Goal: Task Accomplishment & Management: Manage account settings

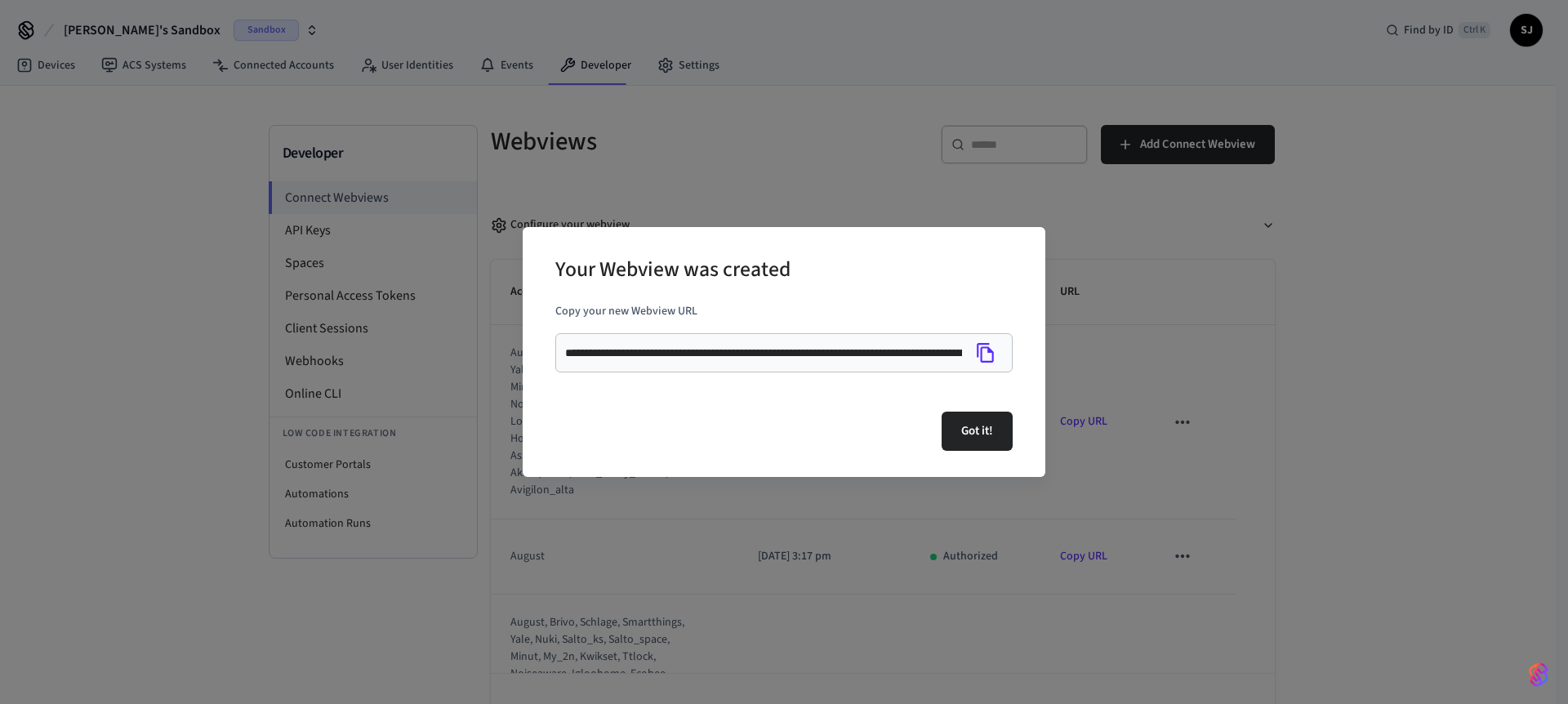
click at [992, 416] on button "Got it!" at bounding box center [976, 431] width 71 height 39
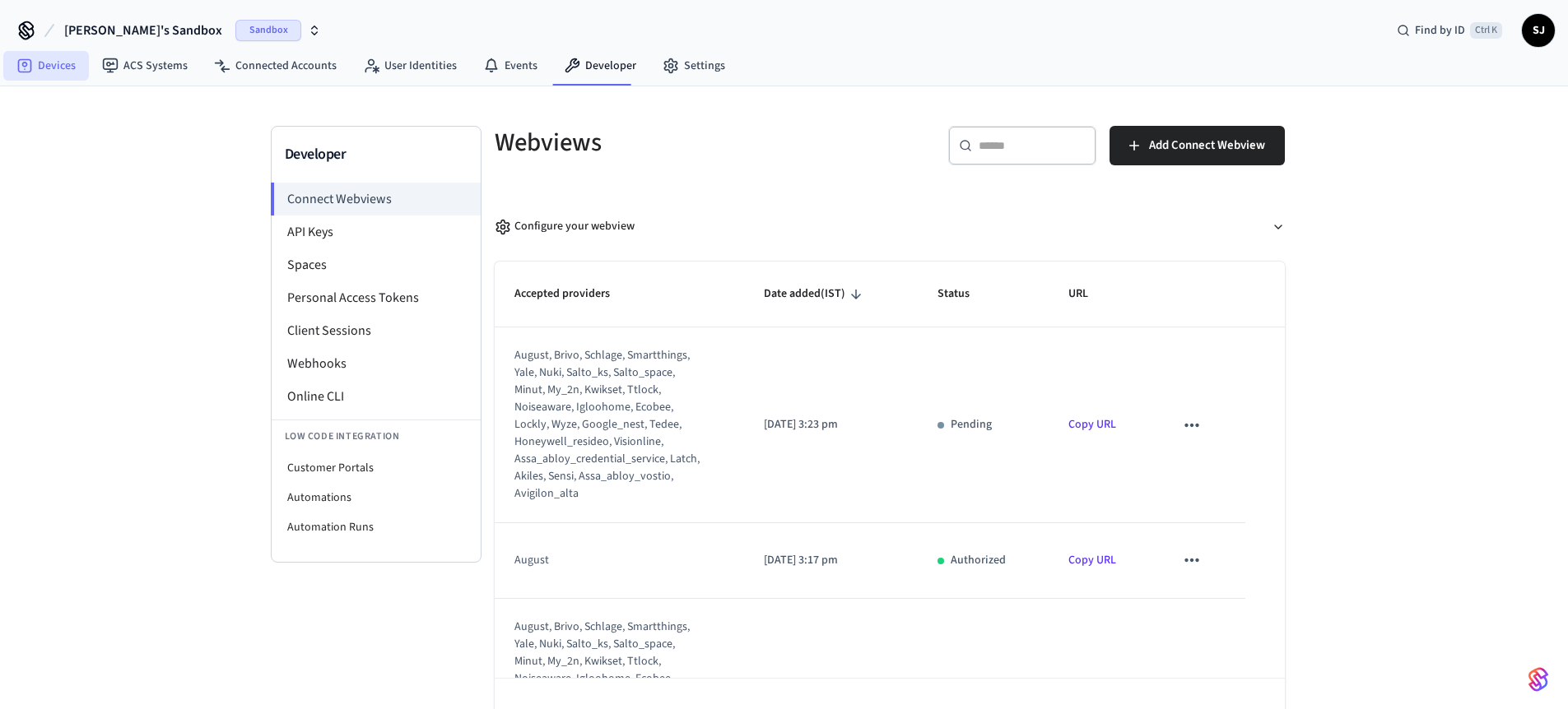
click at [38, 62] on link "Devices" at bounding box center [46, 66] width 86 height 30
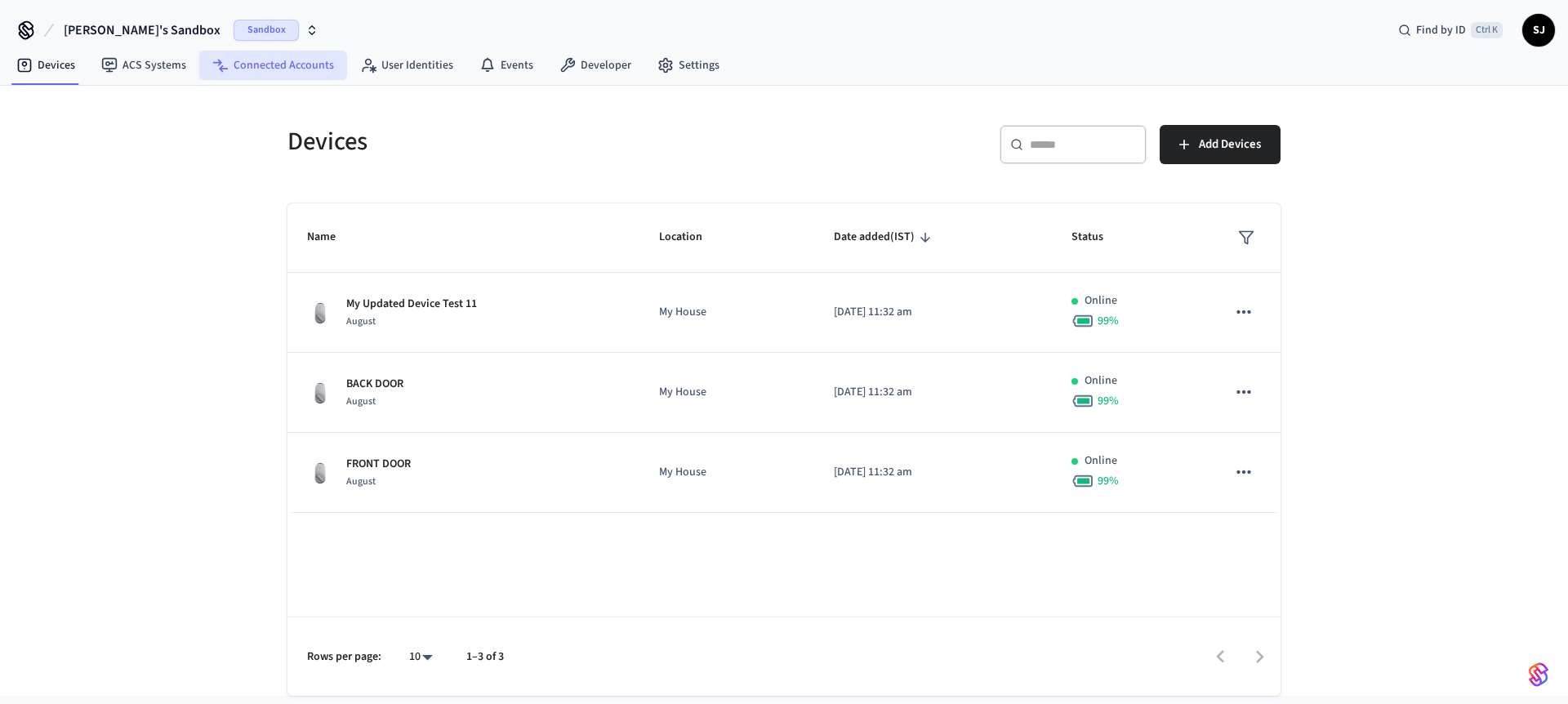
click at [233, 64] on link "Connected Accounts" at bounding box center [273, 65] width 148 height 29
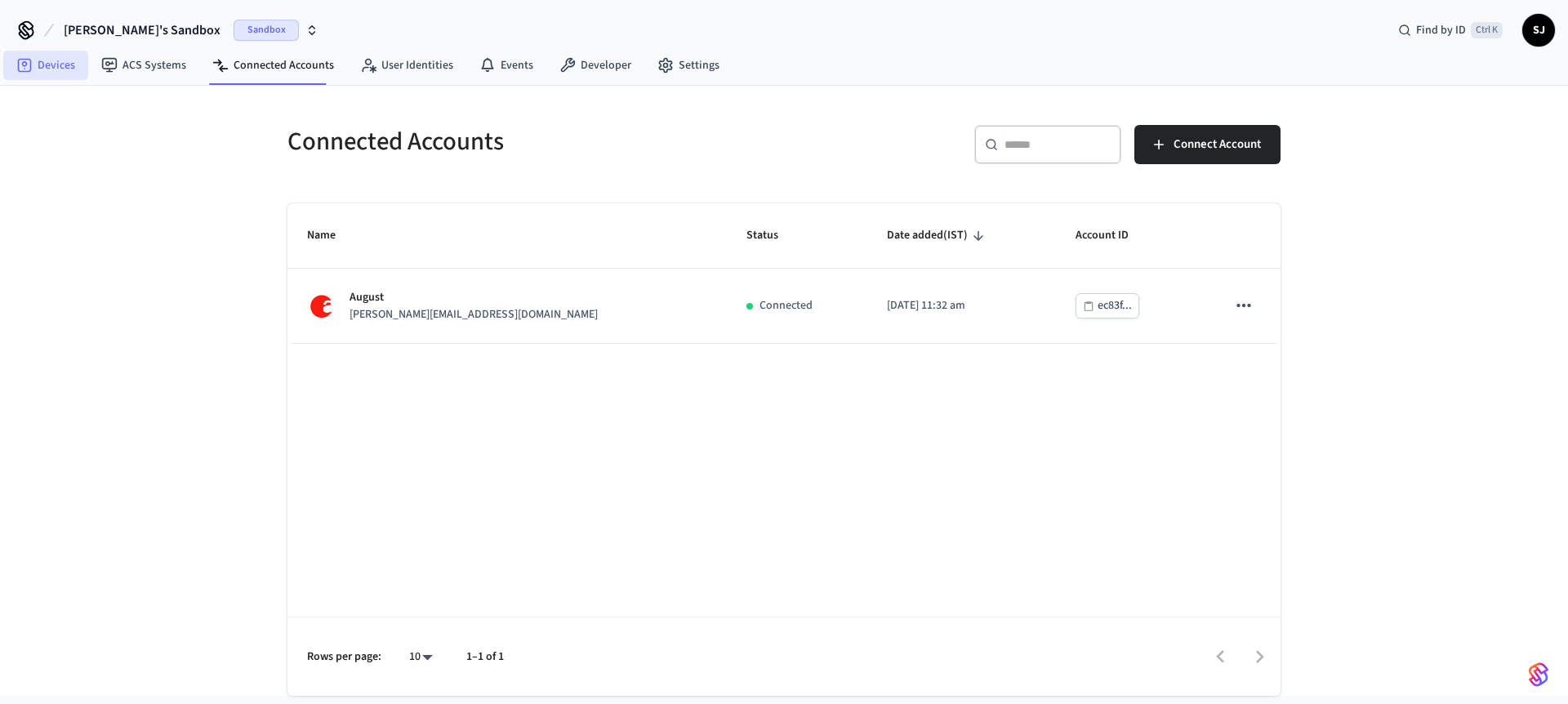
click at [51, 71] on link "Devices" at bounding box center [46, 65] width 85 height 29
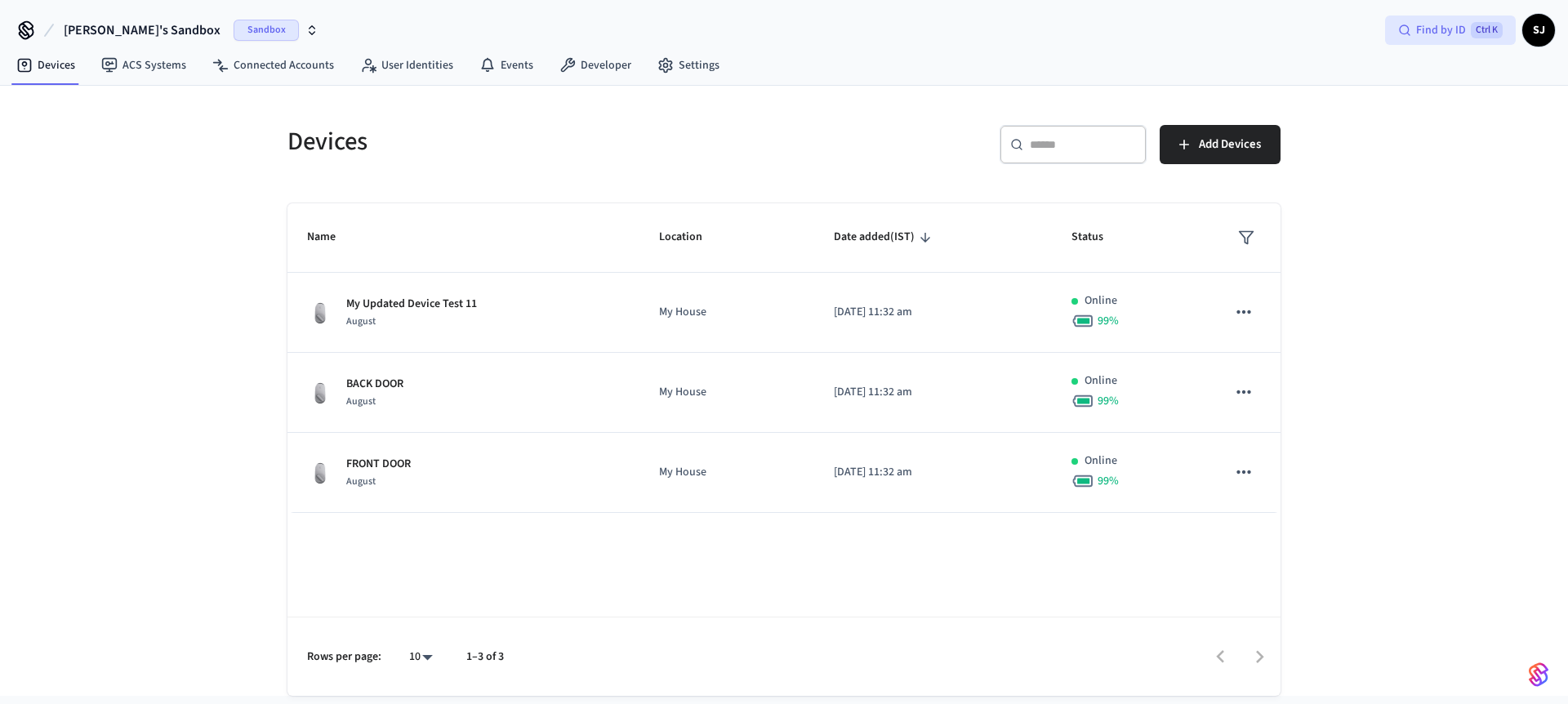
click at [1448, 33] on span "Find by ID" at bounding box center [1442, 30] width 50 height 17
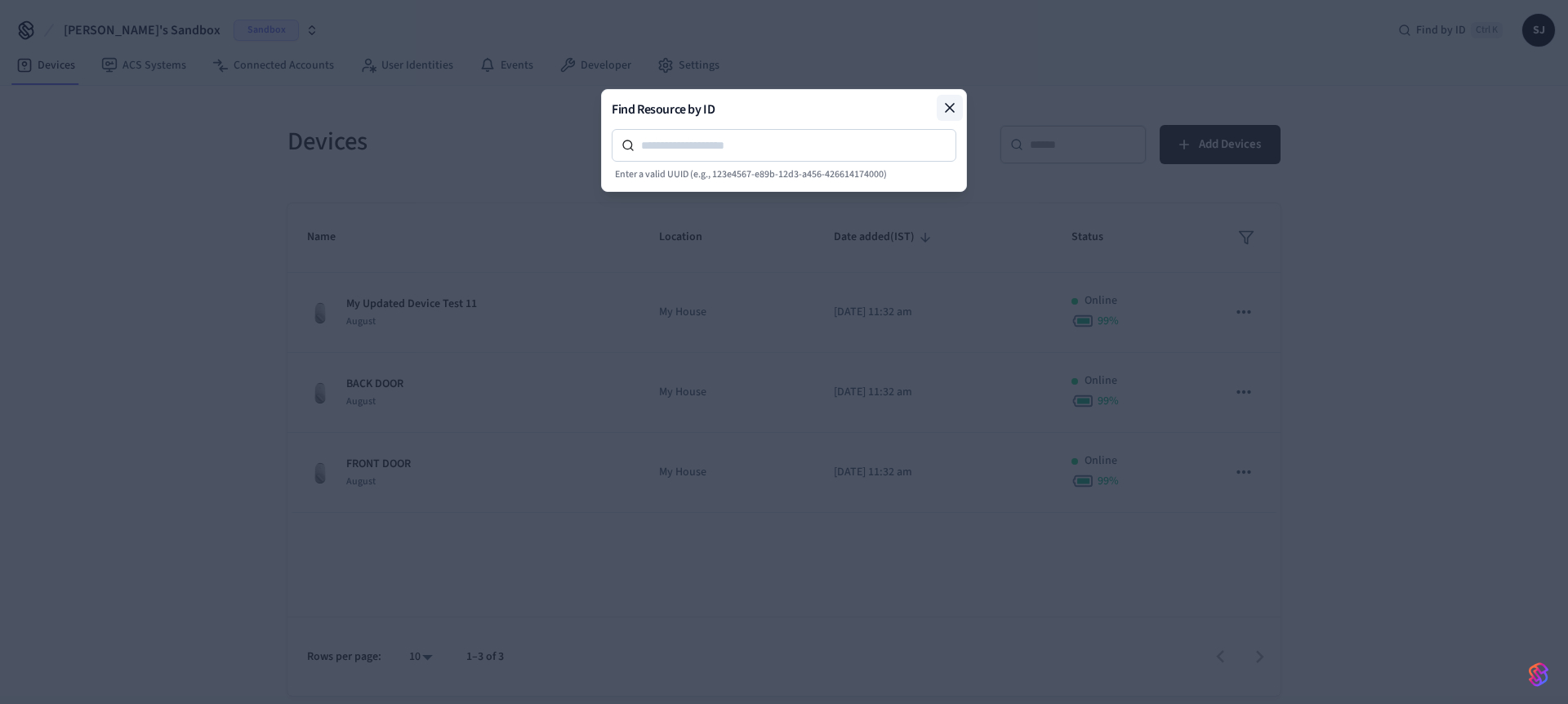
click at [954, 110] on icon at bounding box center [950, 108] width 17 height 17
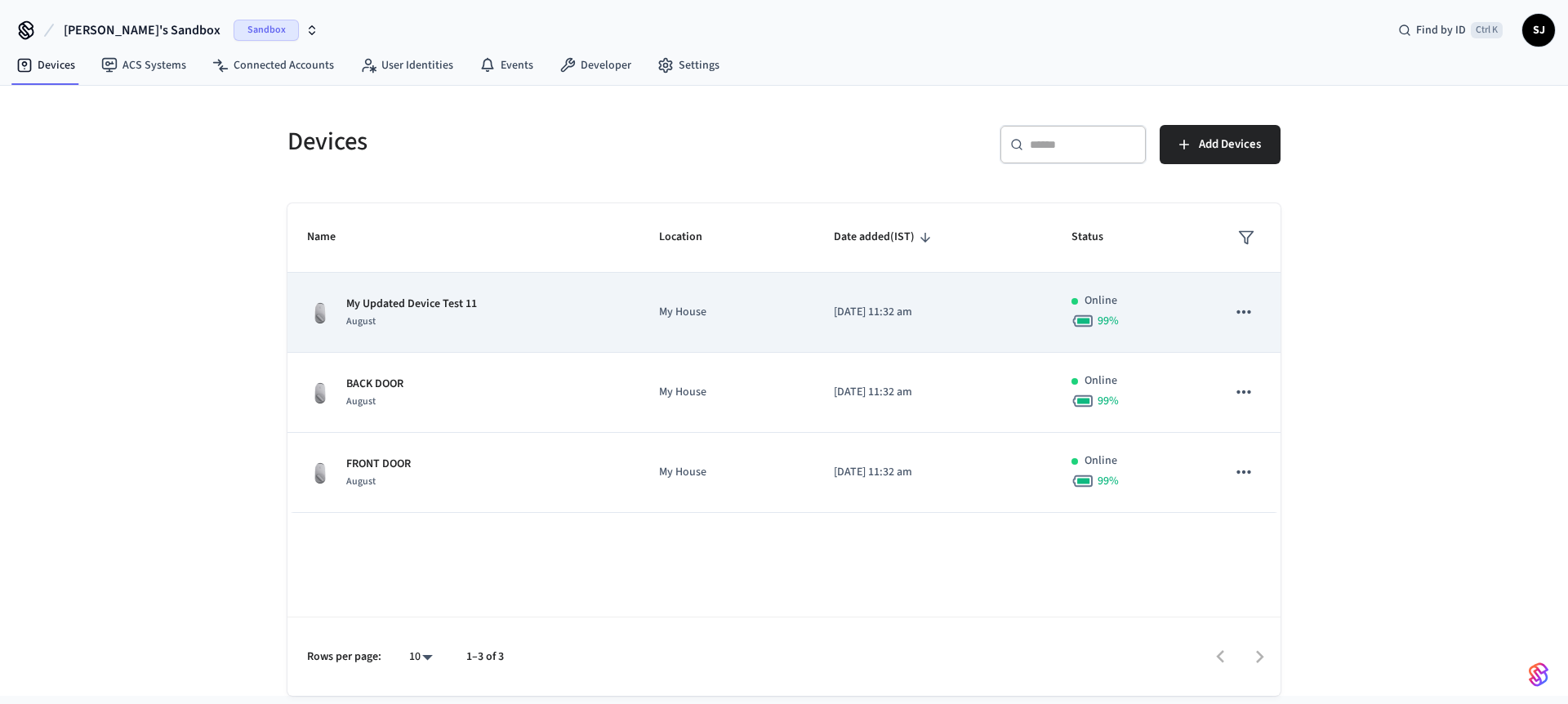
click at [942, 321] on td "[DATE] 11:32 am" at bounding box center [933, 313] width 238 height 80
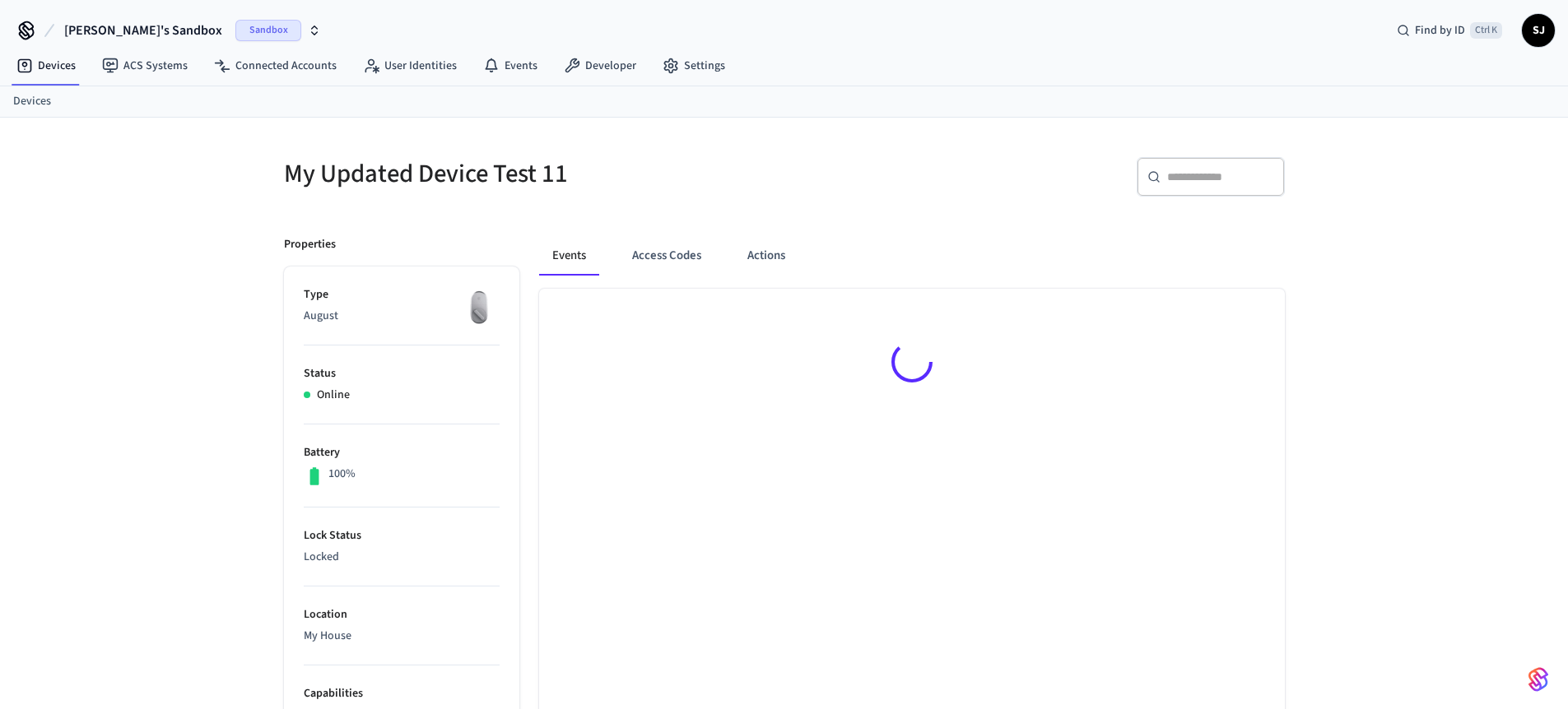
click at [563, 325] on div at bounding box center [911, 365] width 745 height 153
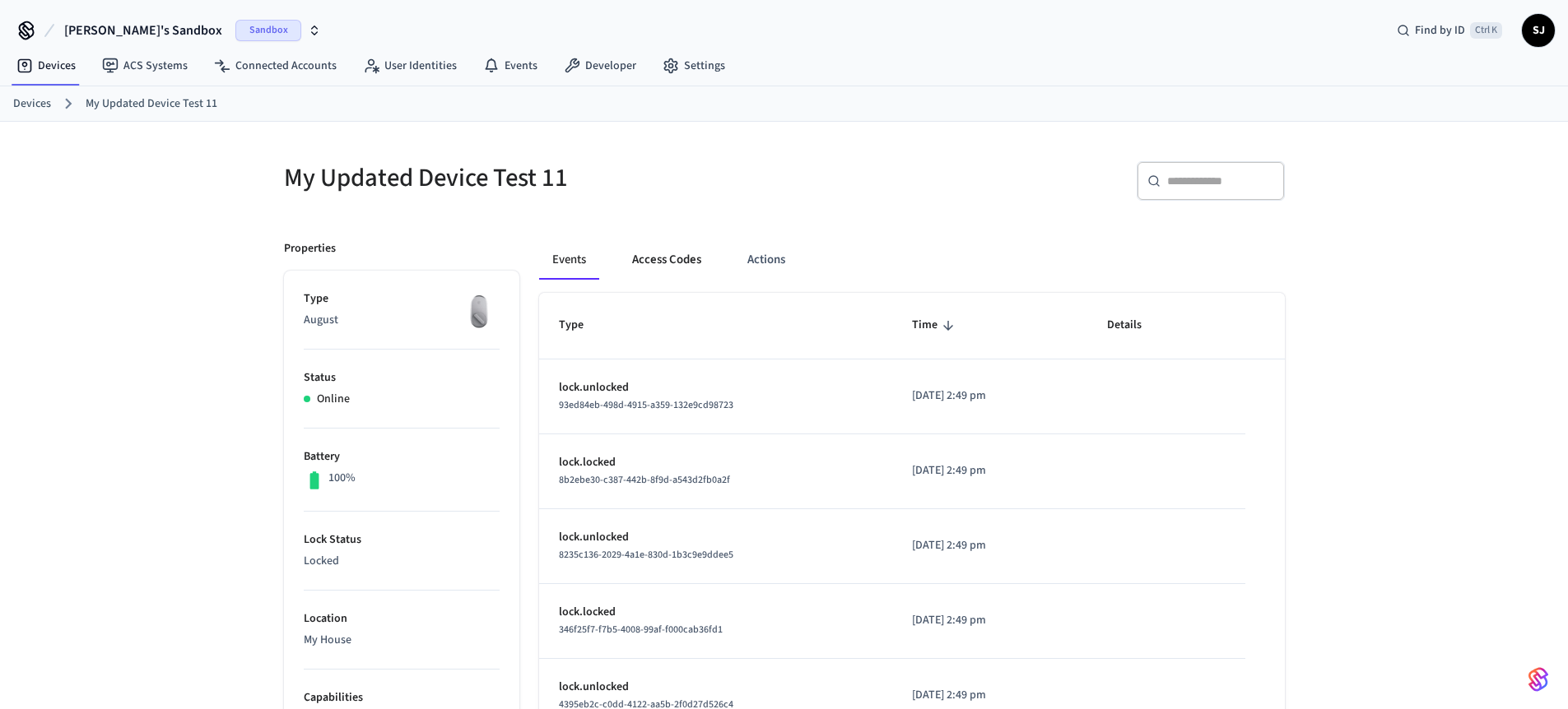
click at [658, 277] on button "Access Codes" at bounding box center [666, 260] width 95 height 40
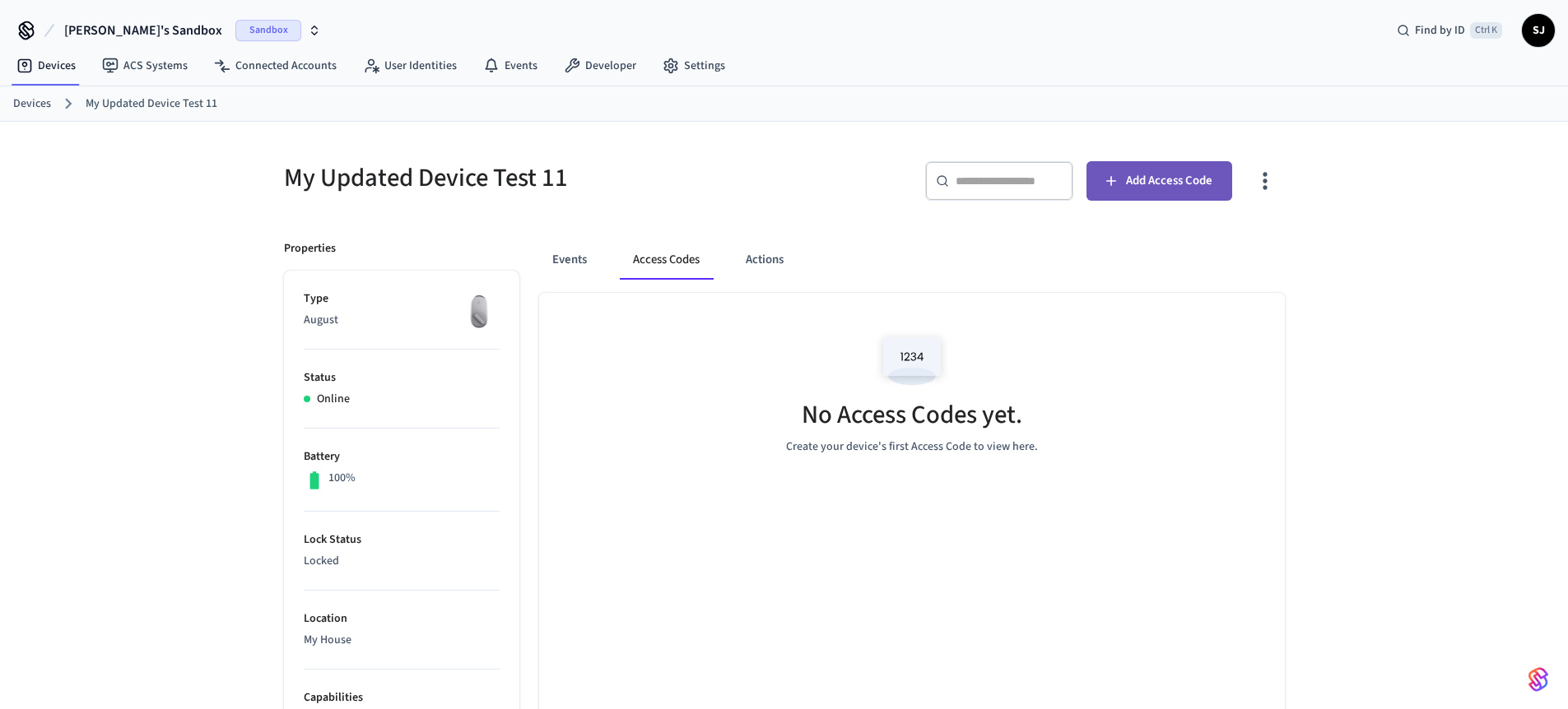
click at [1156, 194] on button "Add Access Code" at bounding box center [1158, 180] width 146 height 40
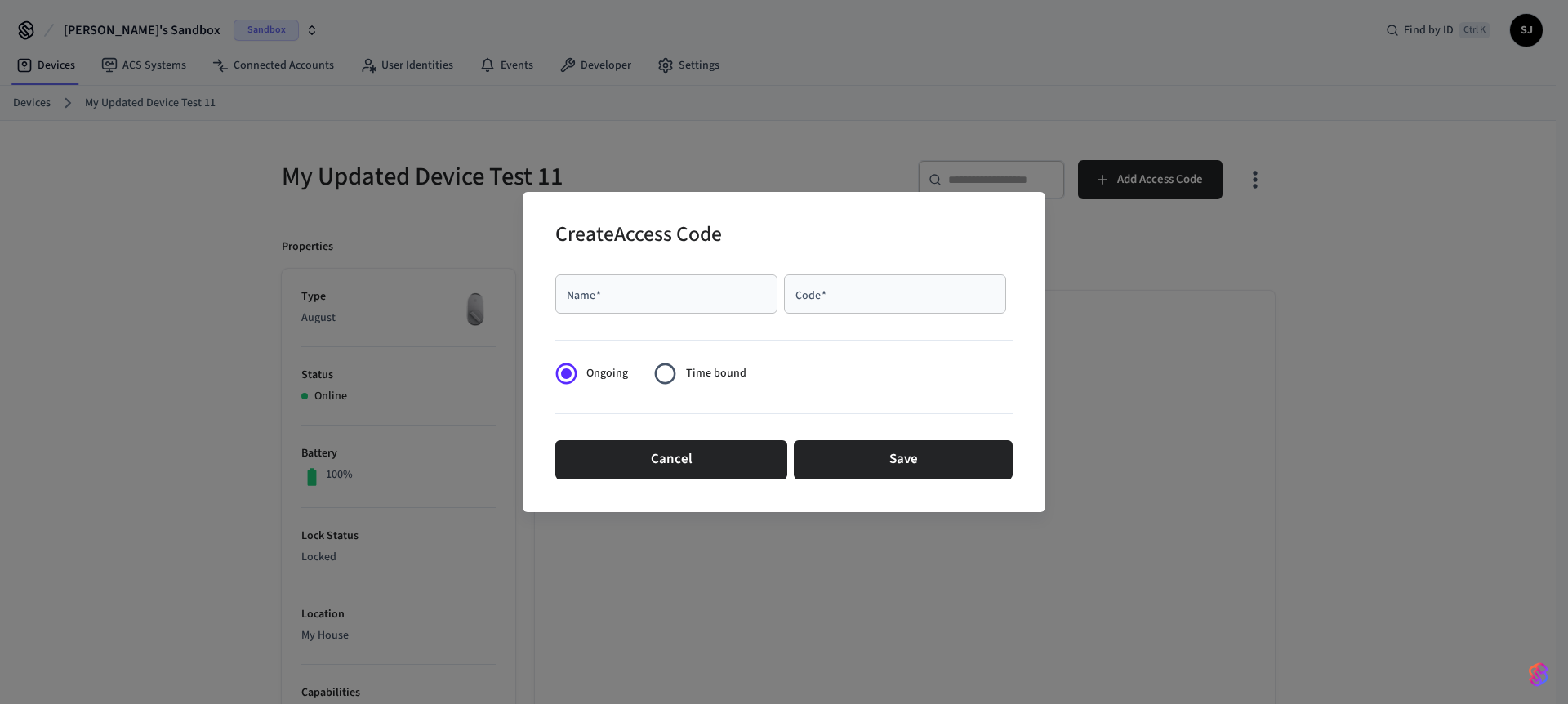
click at [664, 304] on div "Name   *" at bounding box center [667, 294] width 223 height 39
